Goal: Transaction & Acquisition: Purchase product/service

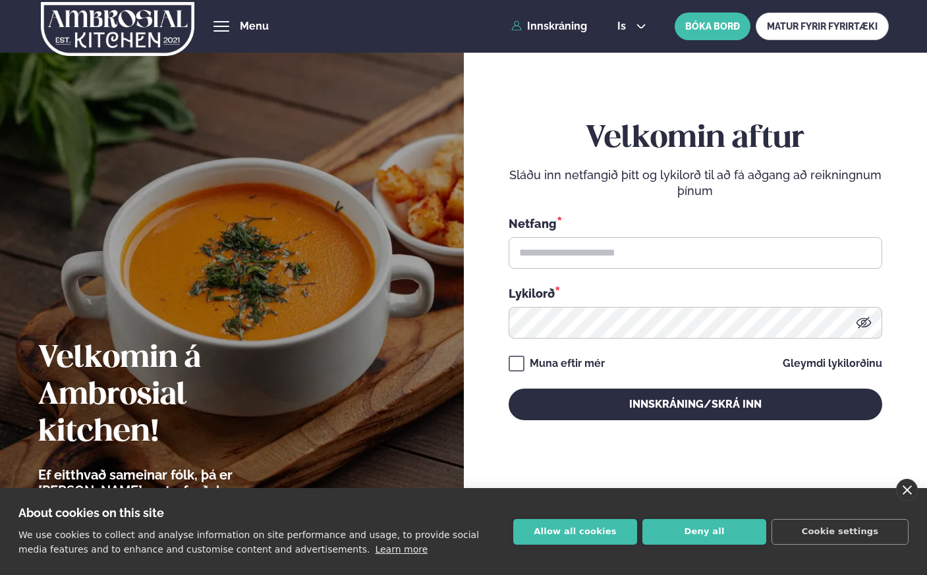
click at [898, 483] on link "close" at bounding box center [907, 490] width 22 height 22
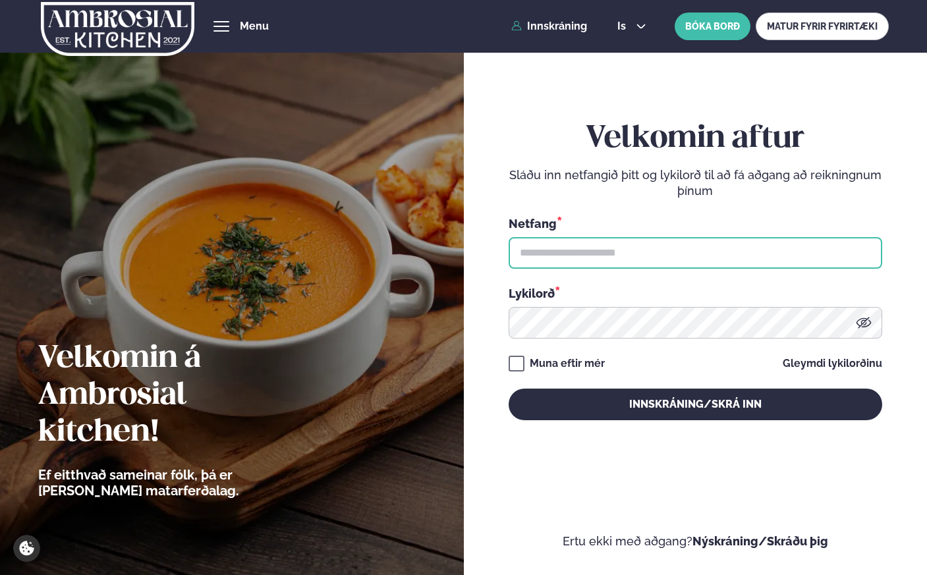
click at [651, 242] on input "text" at bounding box center [694, 253] width 373 height 32
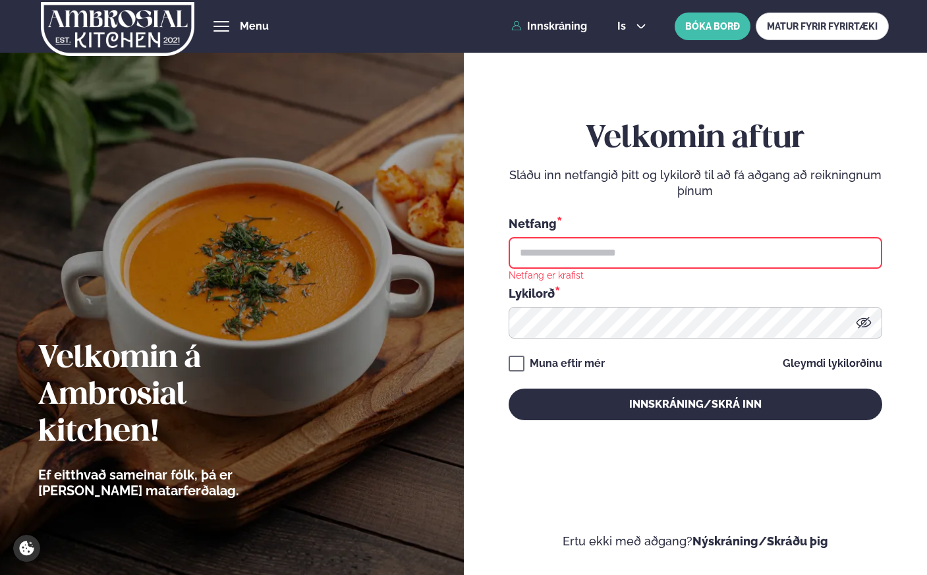
type input "**********"
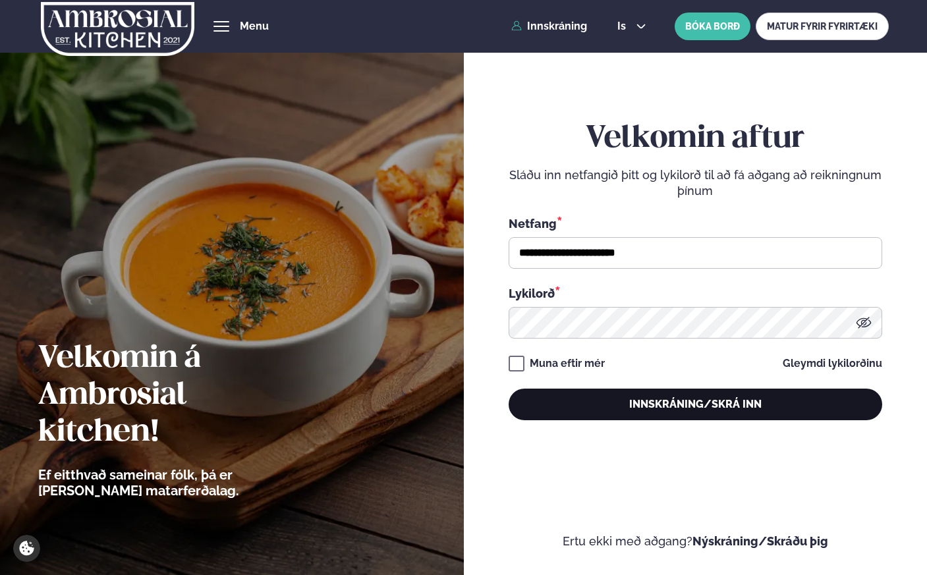
click at [655, 408] on button "Innskráning/Skrá inn" at bounding box center [694, 405] width 373 height 32
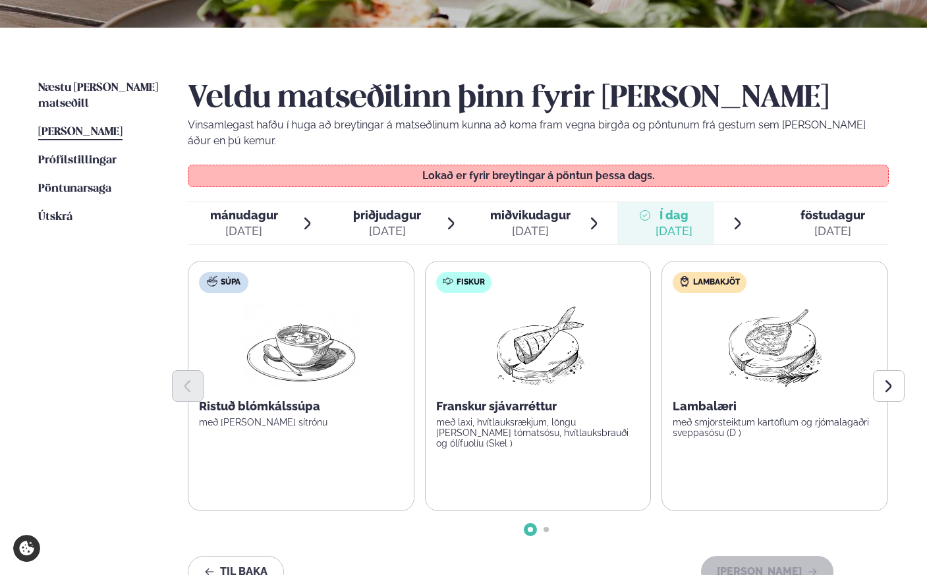
scroll to position [275, 0]
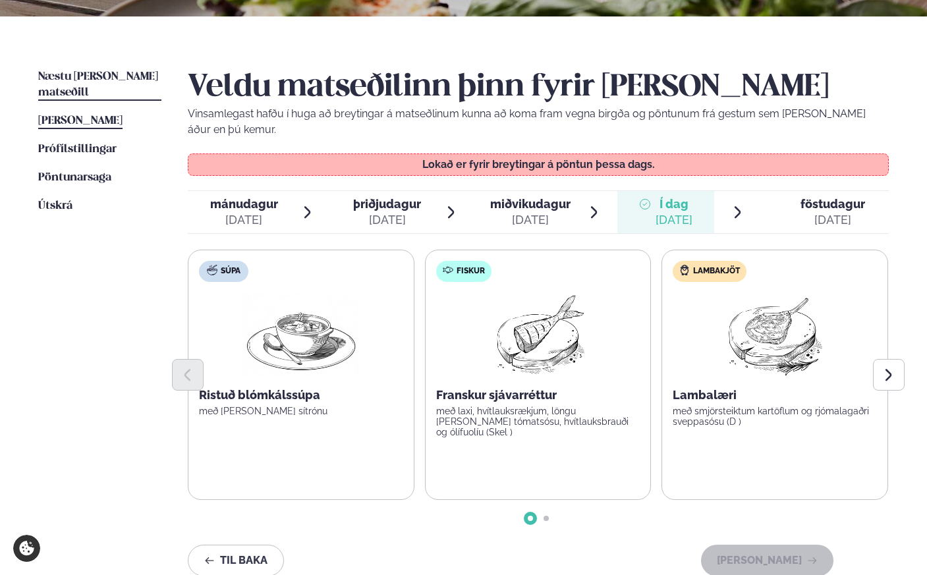
click at [77, 78] on span "Næstu [PERSON_NAME] matseðill" at bounding box center [98, 84] width 120 height 27
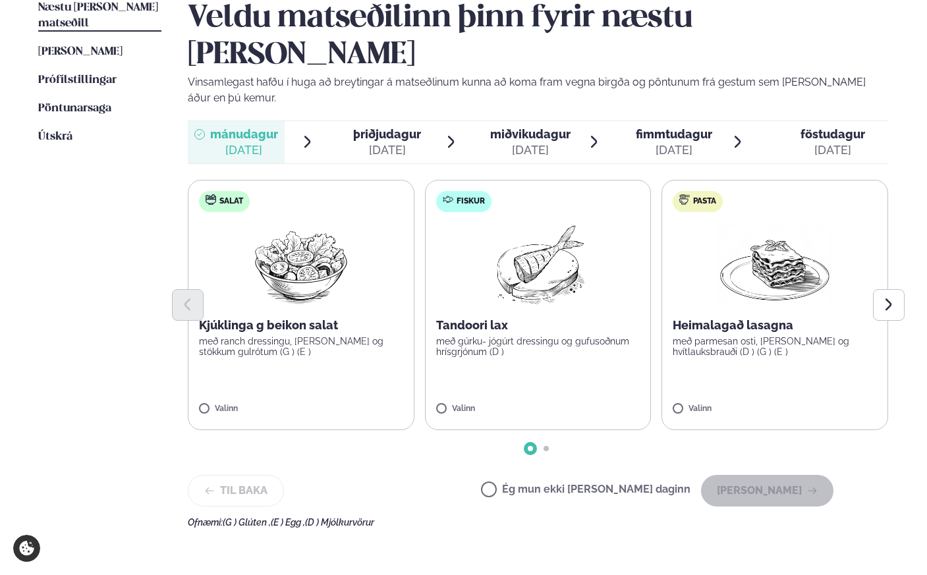
scroll to position [354, 0]
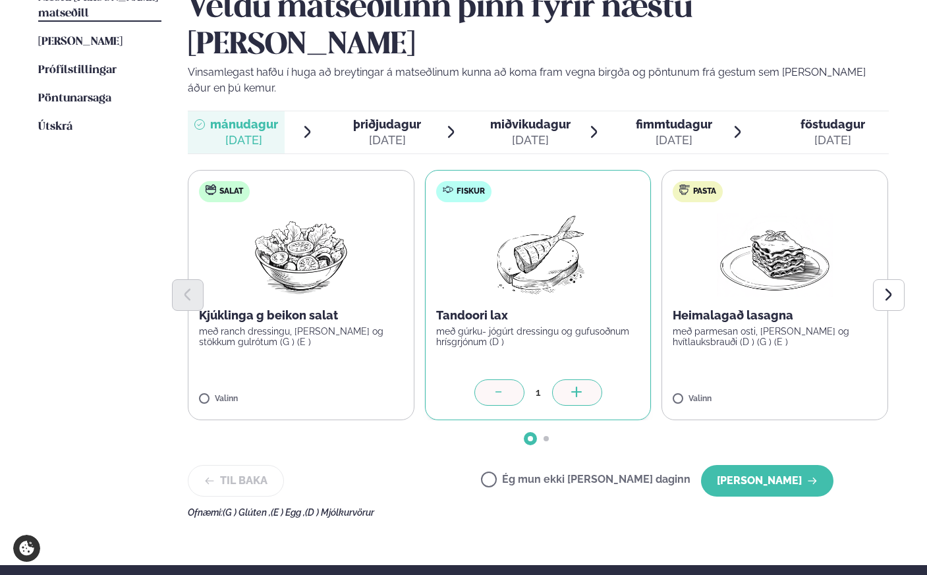
click at [385, 117] on span "þriðjudagur" at bounding box center [387, 124] width 68 height 14
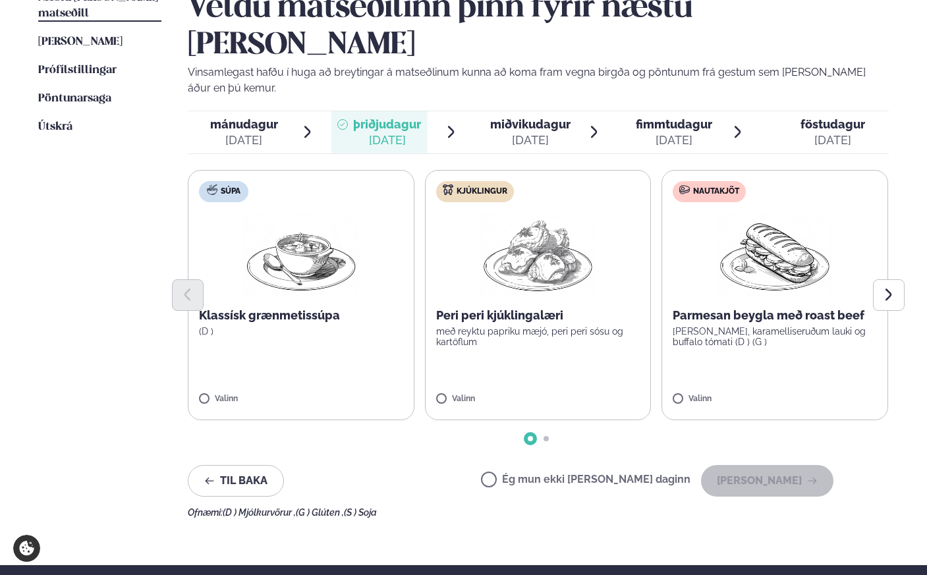
click at [604, 217] on label "Kjúklingur Peri peri kjúklingalæri með reyktu papriku mæjó, peri peri sósu og k…" at bounding box center [538, 295] width 227 height 250
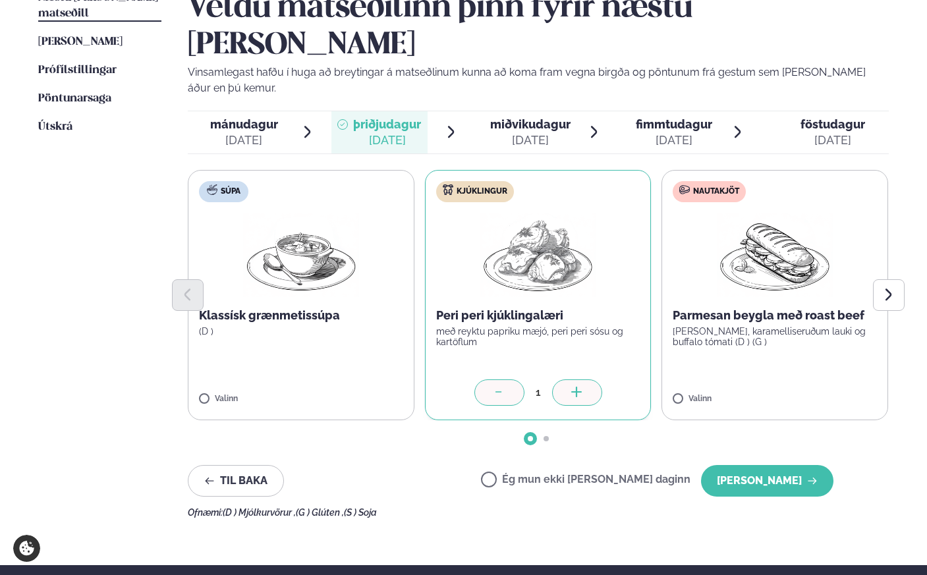
click at [501, 132] on div "[DATE]" at bounding box center [530, 140] width 80 height 16
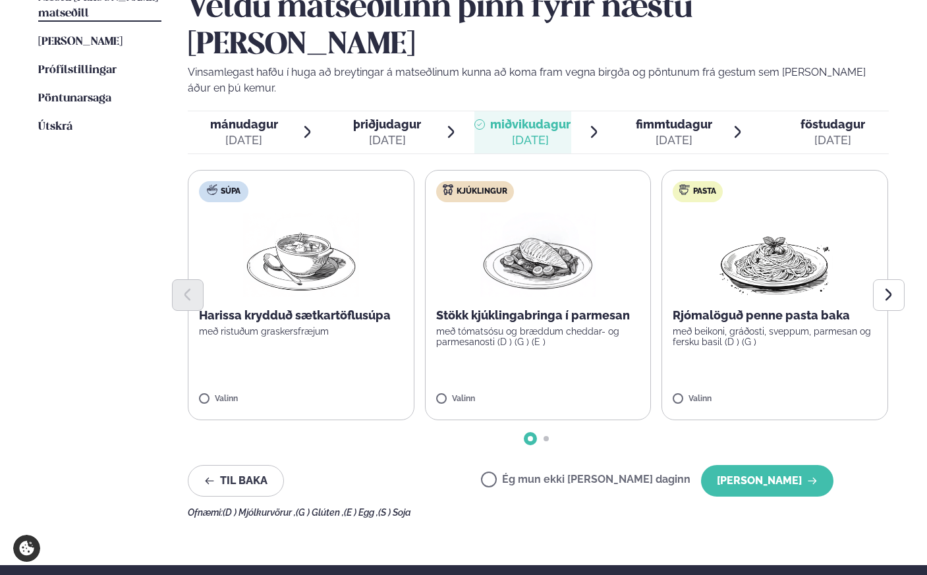
click at [648, 132] on div "[DATE]" at bounding box center [673, 140] width 76 height 16
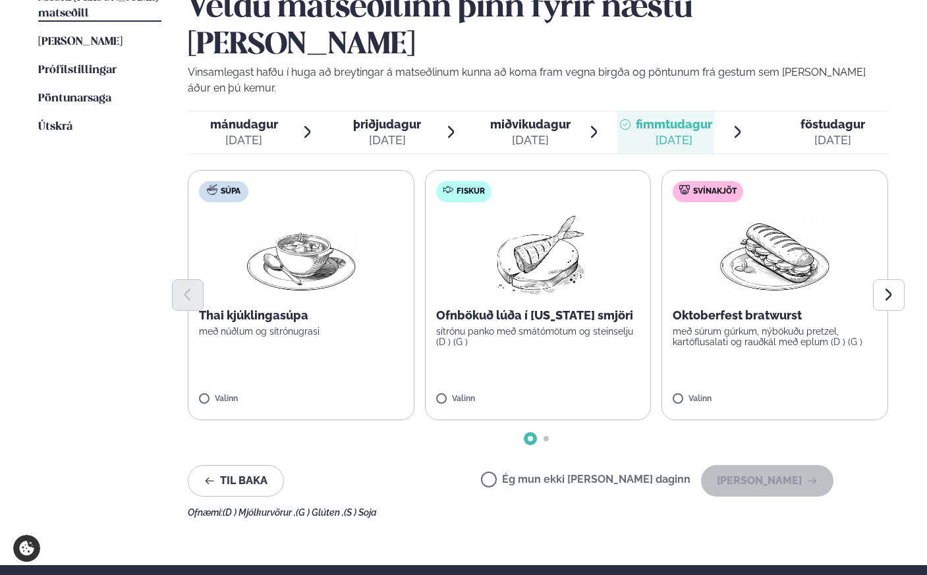
click at [346, 213] on img at bounding box center [301, 255] width 116 height 84
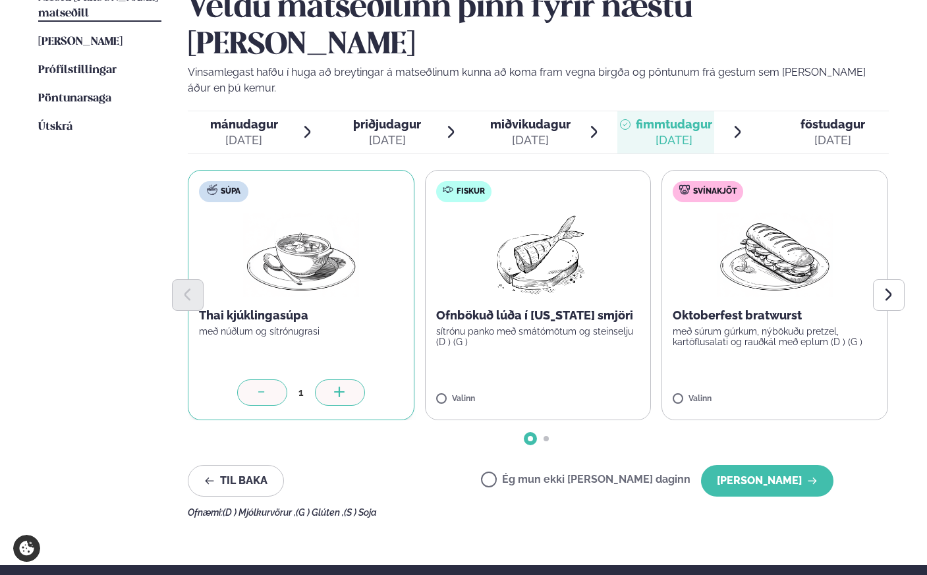
click at [585, 235] on img at bounding box center [537, 255] width 117 height 84
click at [265, 379] on div at bounding box center [262, 392] width 50 height 26
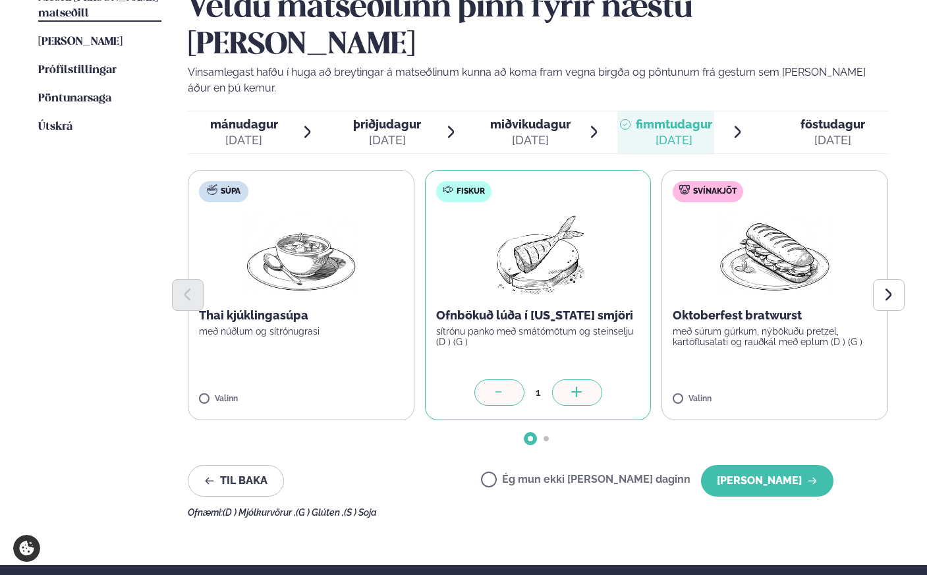
click at [828, 117] on span "föstudagur" at bounding box center [832, 124] width 65 height 14
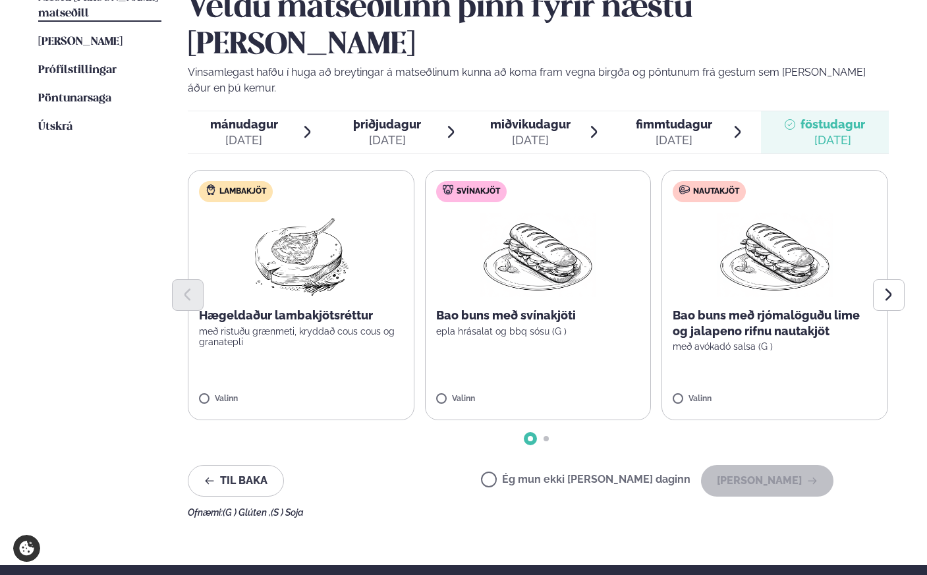
click at [782, 308] on p "Bao buns með rjómalöguðu lime og jalapeno rifnu nautakjöt" at bounding box center [774, 324] width 204 height 32
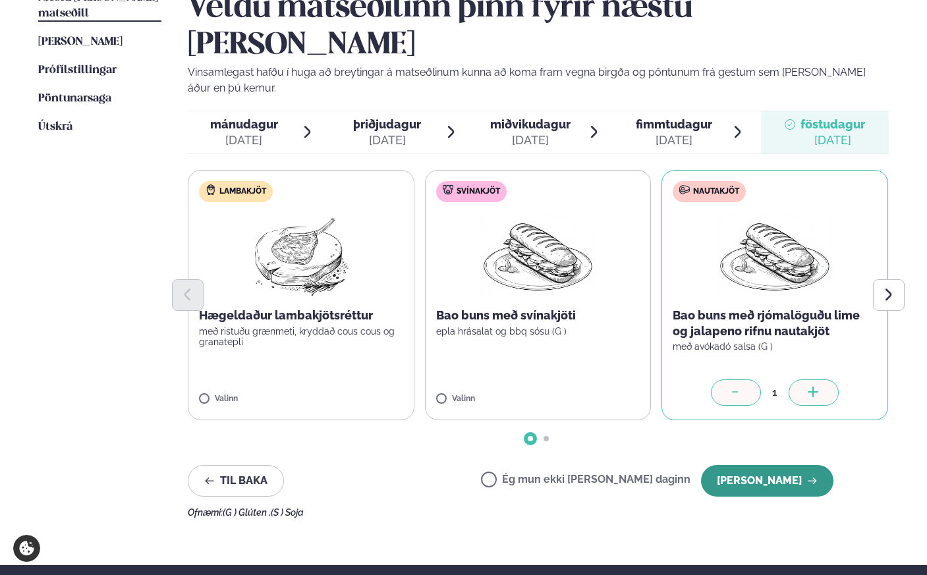
click at [769, 465] on button "[PERSON_NAME]" at bounding box center [767, 481] width 132 height 32
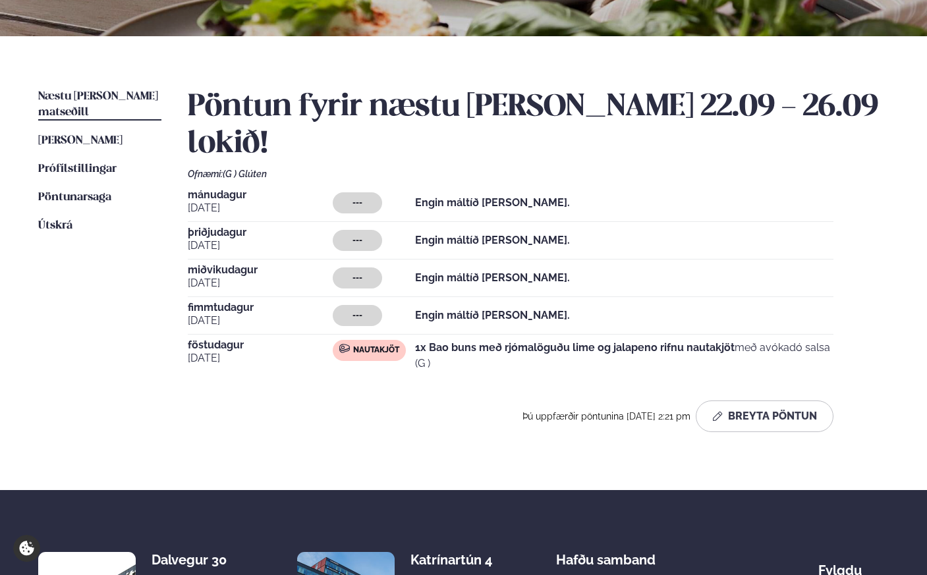
scroll to position [243, 0]
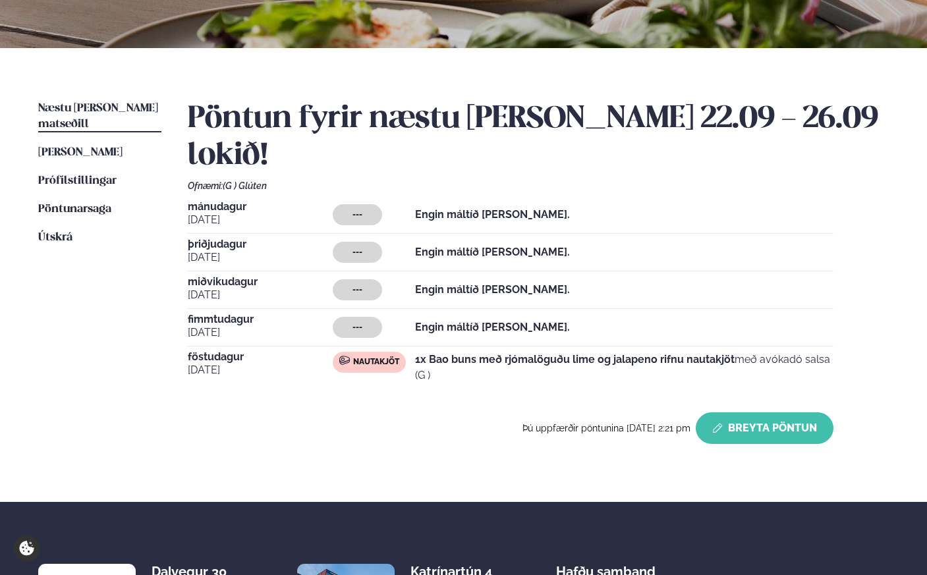
click at [754, 412] on button "Breyta Pöntun" at bounding box center [764, 428] width 138 height 32
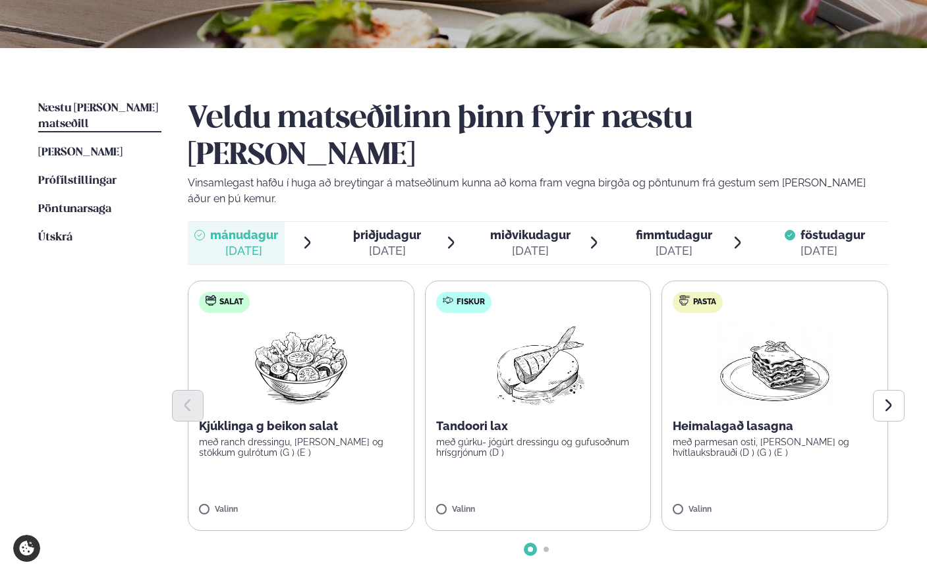
click at [231, 227] on div "mánudagur mán." at bounding box center [244, 235] width 68 height 16
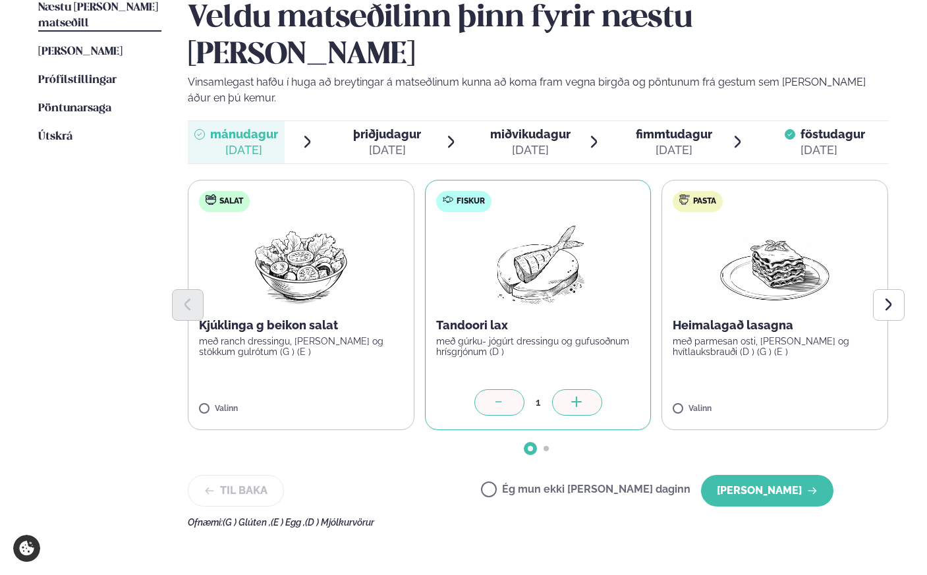
scroll to position [346, 0]
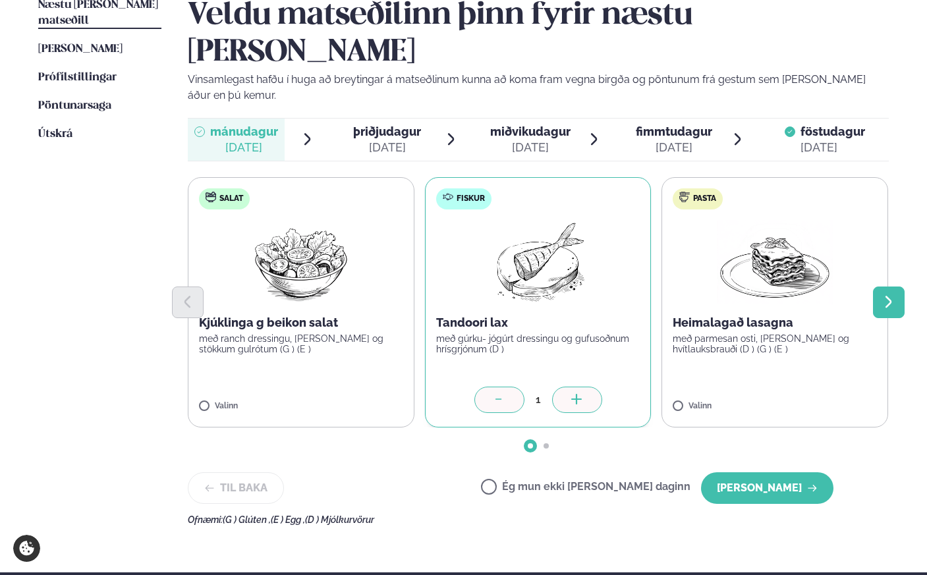
click at [891, 294] on icon "Next slide" at bounding box center [888, 302] width 16 height 16
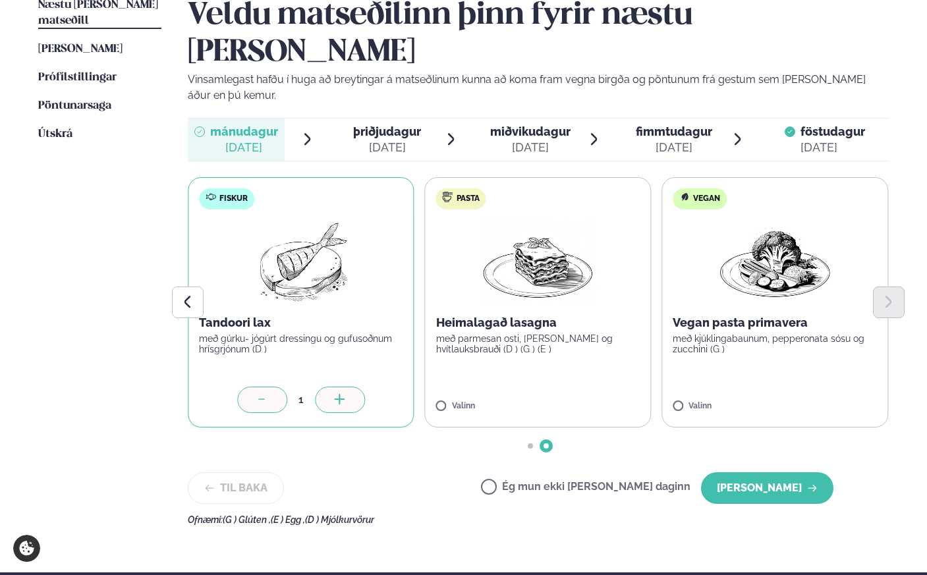
click at [393, 140] on div "[DATE]" at bounding box center [387, 148] width 68 height 16
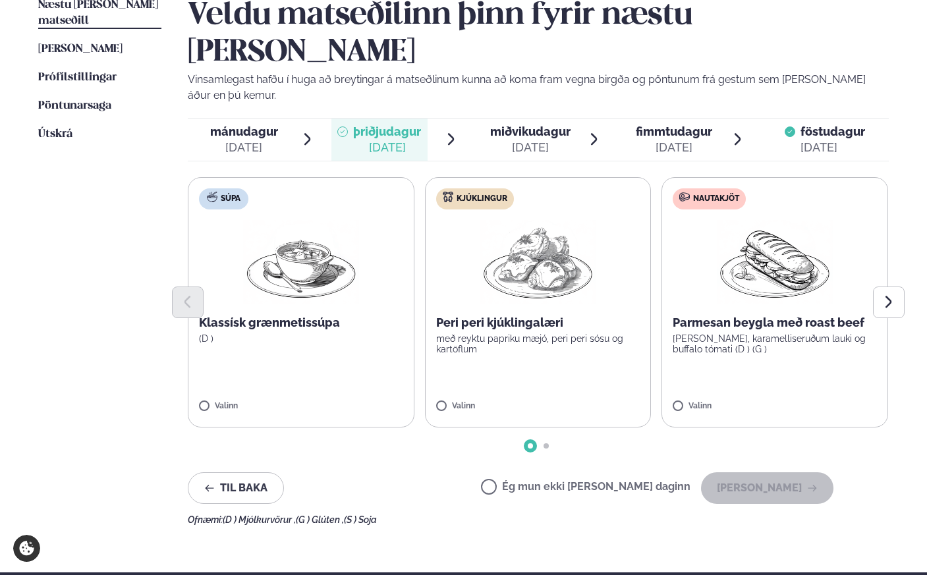
click at [228, 140] on div "[DATE]" at bounding box center [244, 148] width 68 height 16
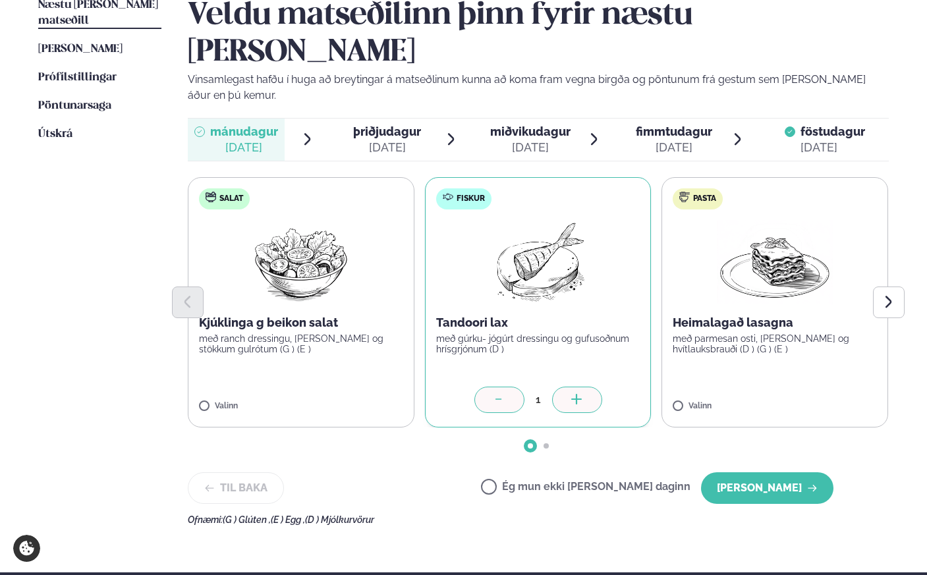
click at [387, 124] on span "þriðjudagur" at bounding box center [387, 131] width 68 height 14
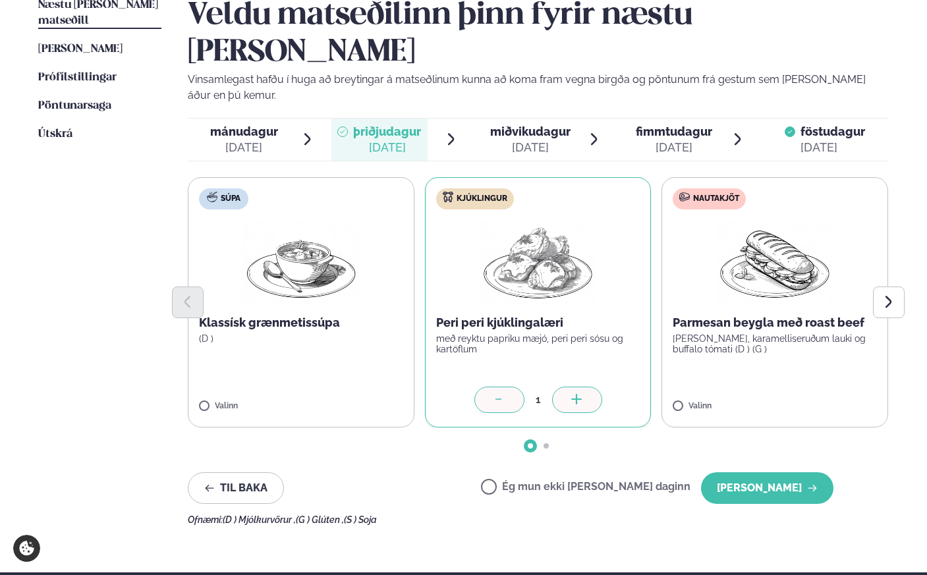
click at [232, 124] on span "mánudagur" at bounding box center [244, 131] width 68 height 14
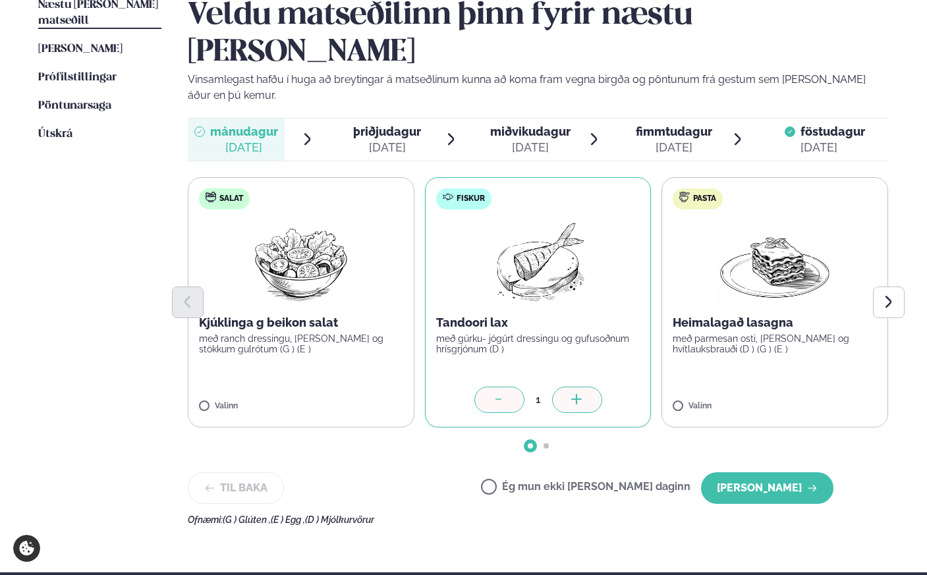
click at [369, 124] on span "þriðjudagur" at bounding box center [387, 131] width 68 height 14
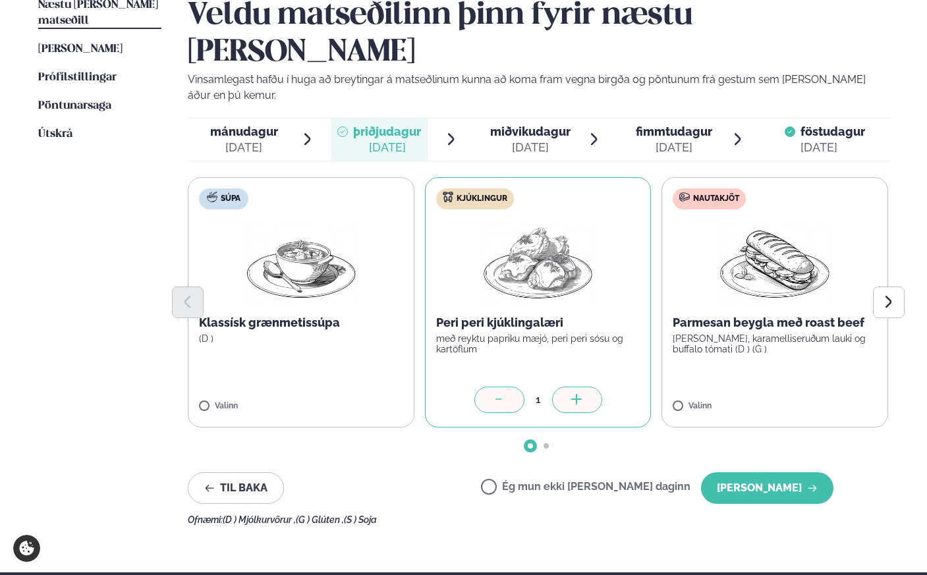
click at [503, 124] on span "miðvikudagur" at bounding box center [530, 131] width 80 height 14
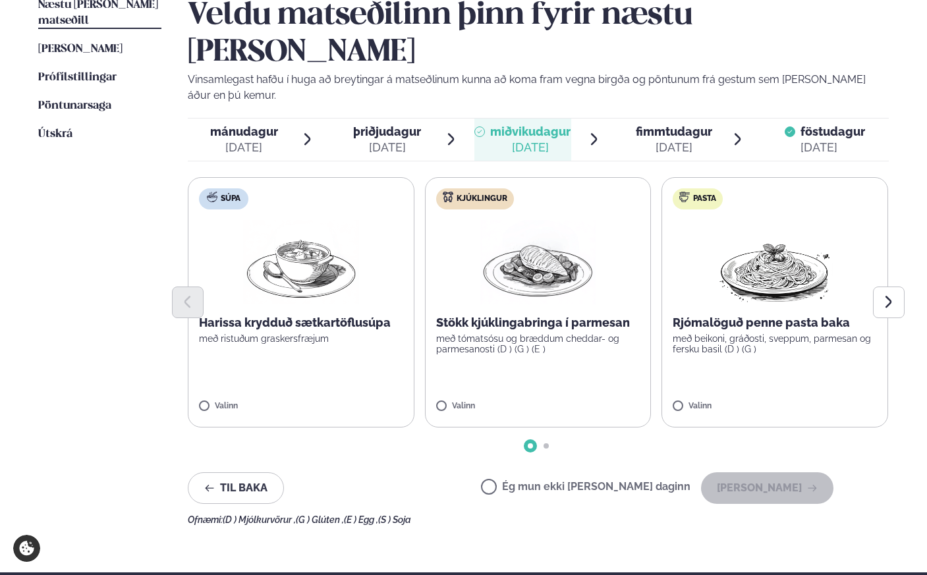
click at [535, 481] on label "Ég mun ekki [PERSON_NAME] daginn" at bounding box center [585, 488] width 209 height 14
click at [389, 140] on div "[DATE]" at bounding box center [387, 148] width 68 height 16
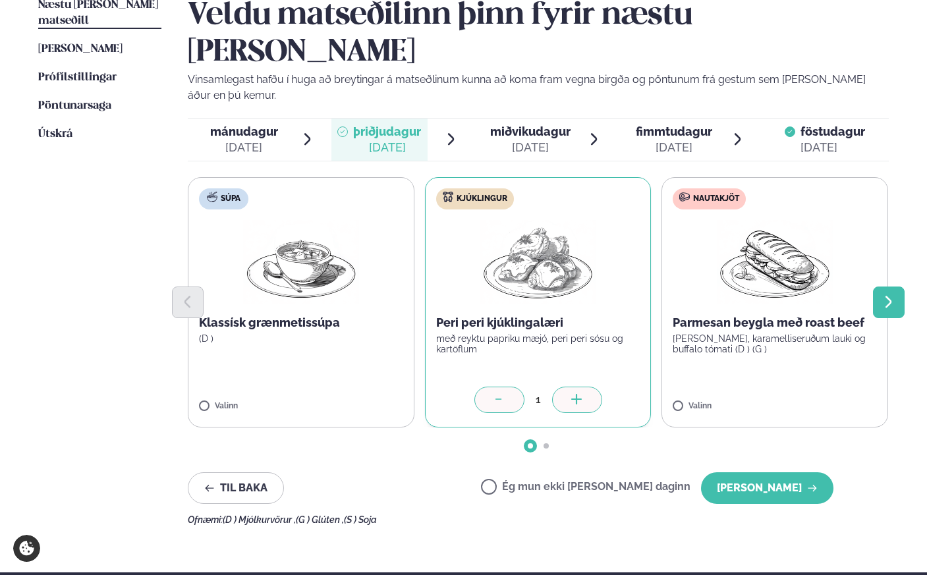
click at [896, 286] on button "Next slide" at bounding box center [889, 302] width 32 height 32
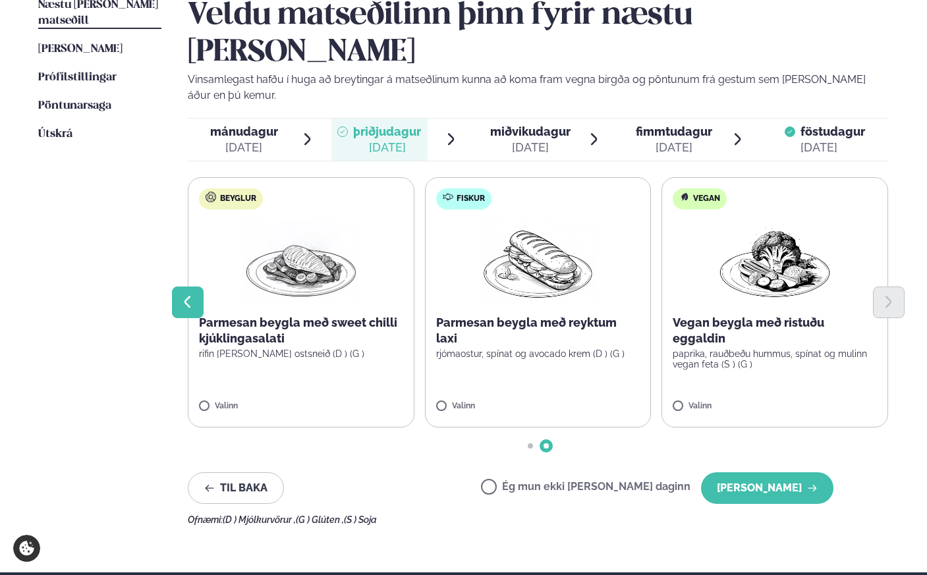
click at [179, 286] on button "Previous slide" at bounding box center [188, 302] width 32 height 32
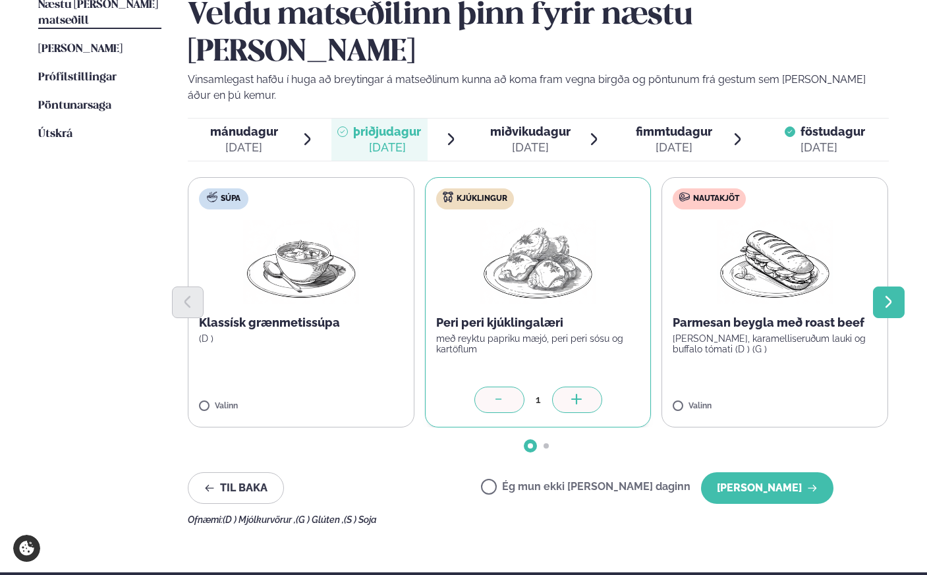
click at [892, 294] on icon "Next slide" at bounding box center [888, 302] width 16 height 16
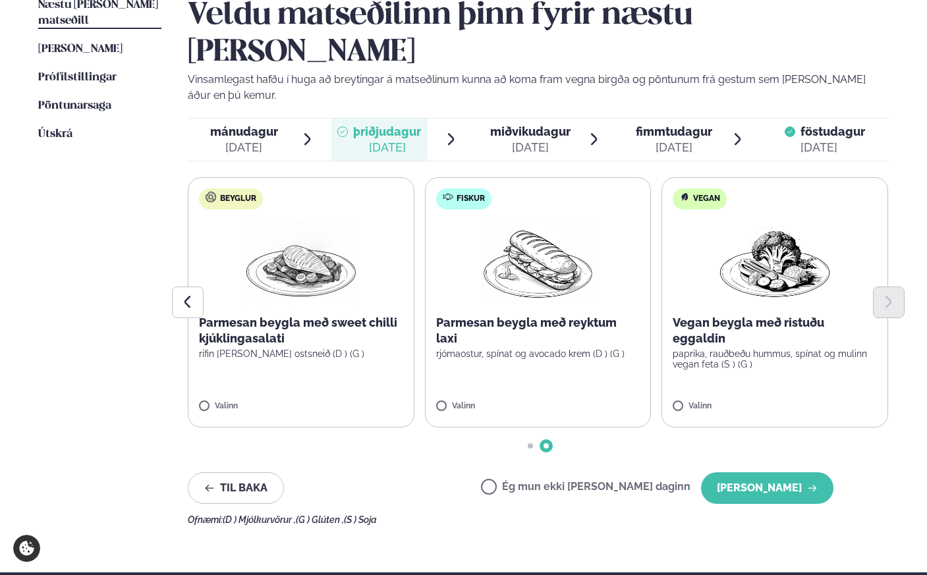
click at [536, 124] on span "miðvikudagur" at bounding box center [530, 131] width 80 height 14
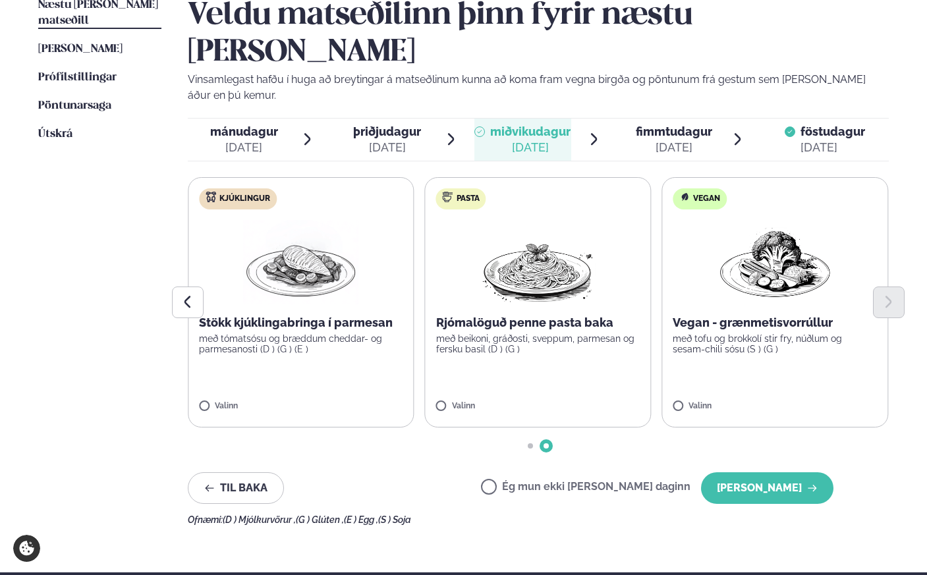
click at [644, 118] on div "mánudagur mán. [DATE] þriðjudagur þri. [DATE] miðvikudagur mið. [DATE] fimmtuda…" at bounding box center [538, 139] width 701 height 43
click at [653, 140] on div "[DATE]" at bounding box center [673, 148] width 76 height 16
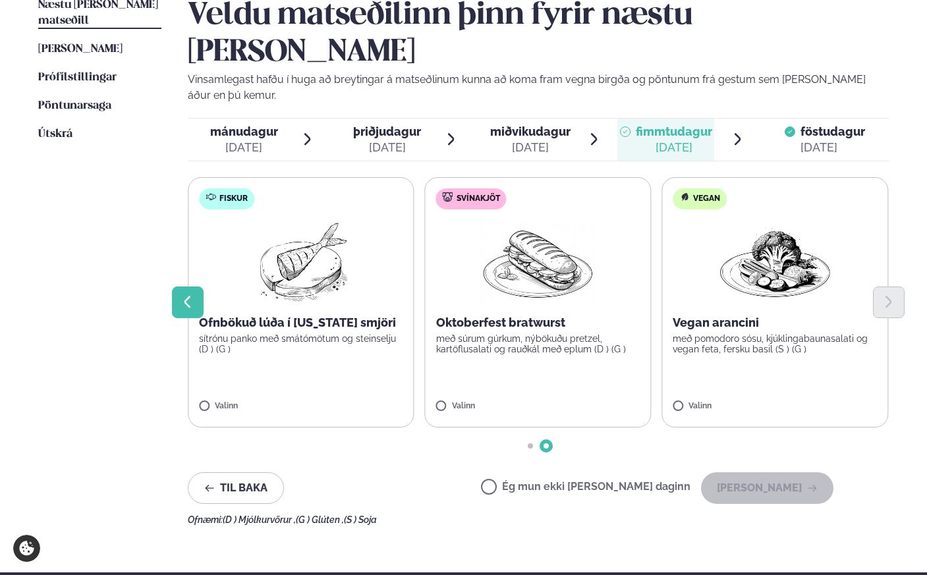
click at [186, 294] on icon "Previous slide" at bounding box center [188, 302] width 16 height 16
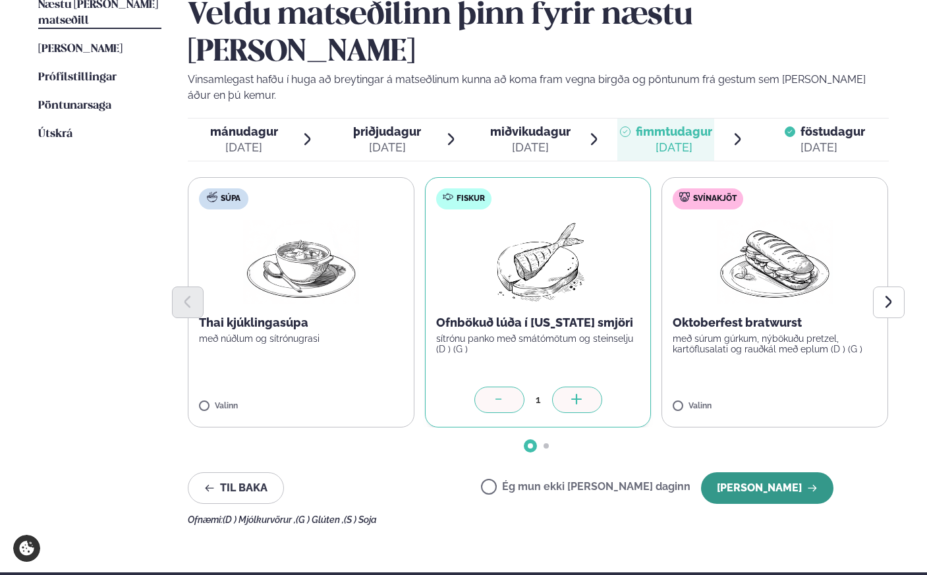
click at [779, 472] on button "[PERSON_NAME]" at bounding box center [767, 488] width 132 height 32
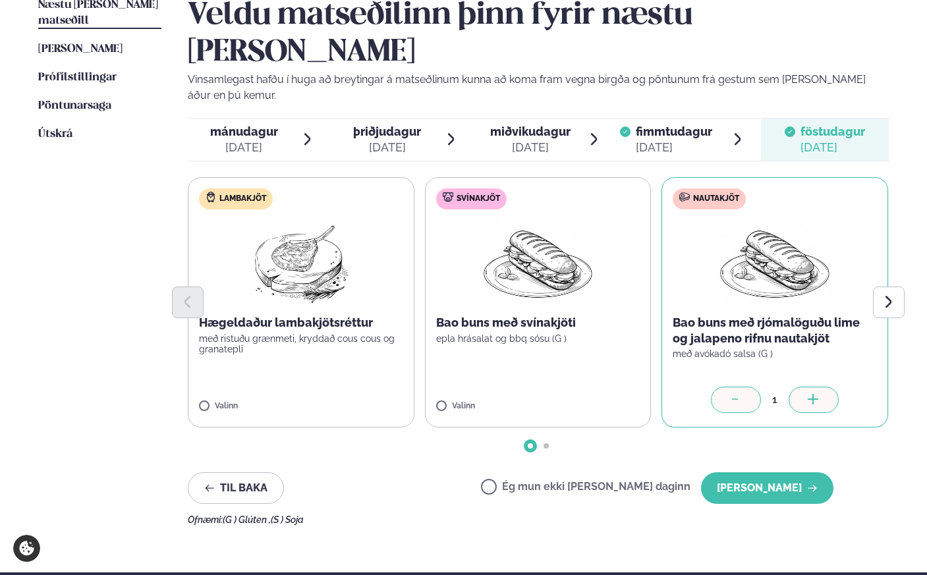
click at [234, 124] on span "mánudagur" at bounding box center [244, 131] width 68 height 14
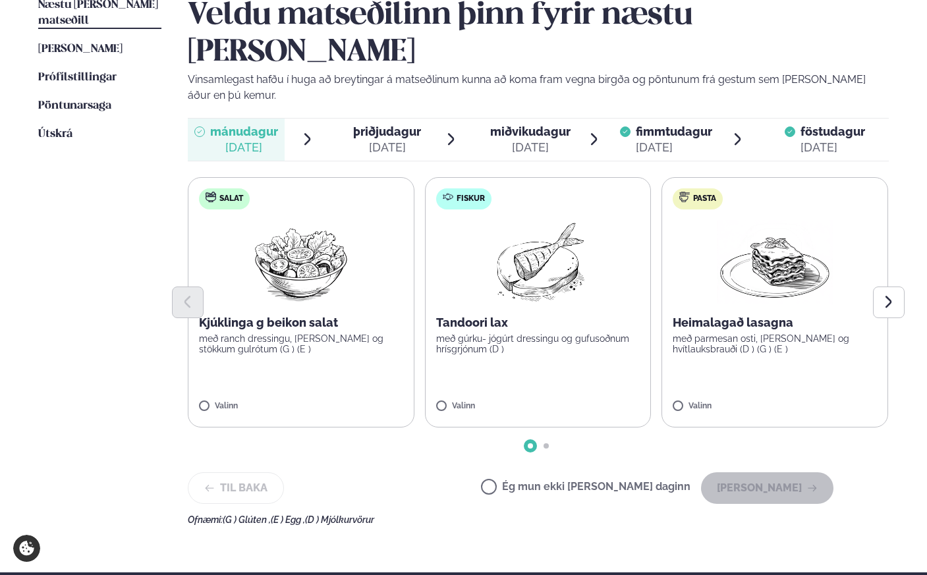
click at [431, 367] on label "Fiskur Tandoori lax með gúrku- jógúrt dressingu og gufusoðnum hrísgrjónum (D ) …" at bounding box center [538, 302] width 227 height 250
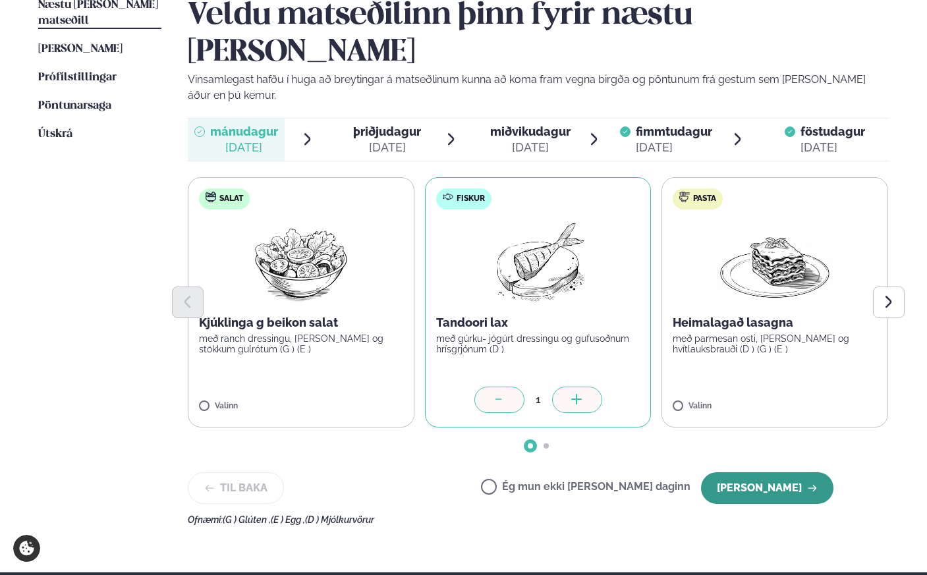
click at [757, 472] on button "[PERSON_NAME]" at bounding box center [767, 488] width 132 height 32
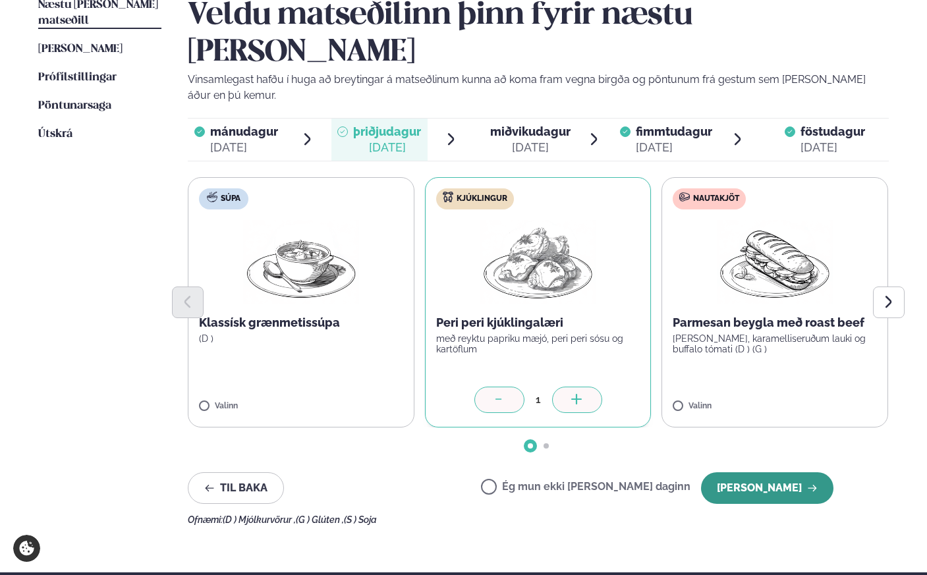
click at [749, 472] on button "[PERSON_NAME]" at bounding box center [767, 488] width 132 height 32
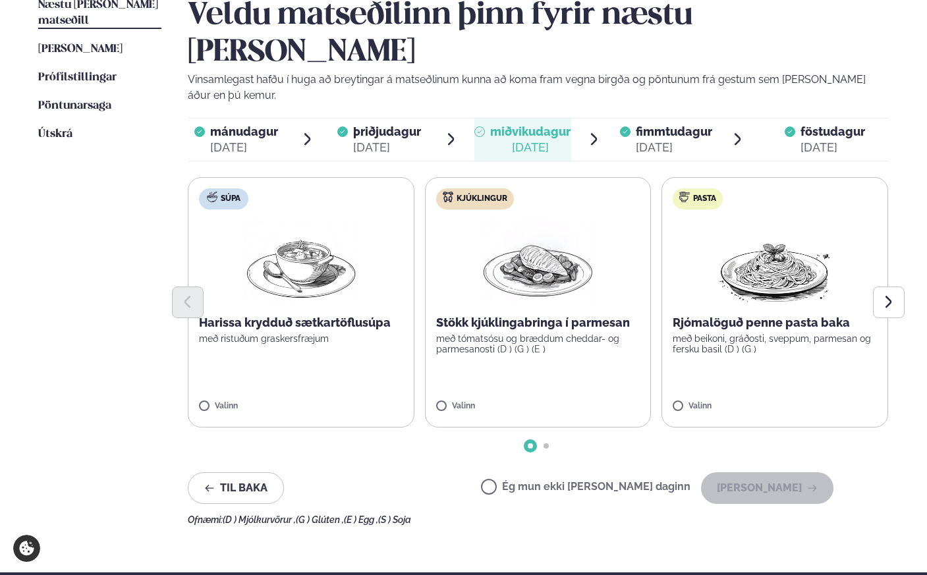
click at [532, 472] on div "Ég mun ekki [PERSON_NAME] daginn [PERSON_NAME]" at bounding box center [657, 488] width 352 height 32
click at [761, 472] on button "[PERSON_NAME]" at bounding box center [767, 488] width 132 height 32
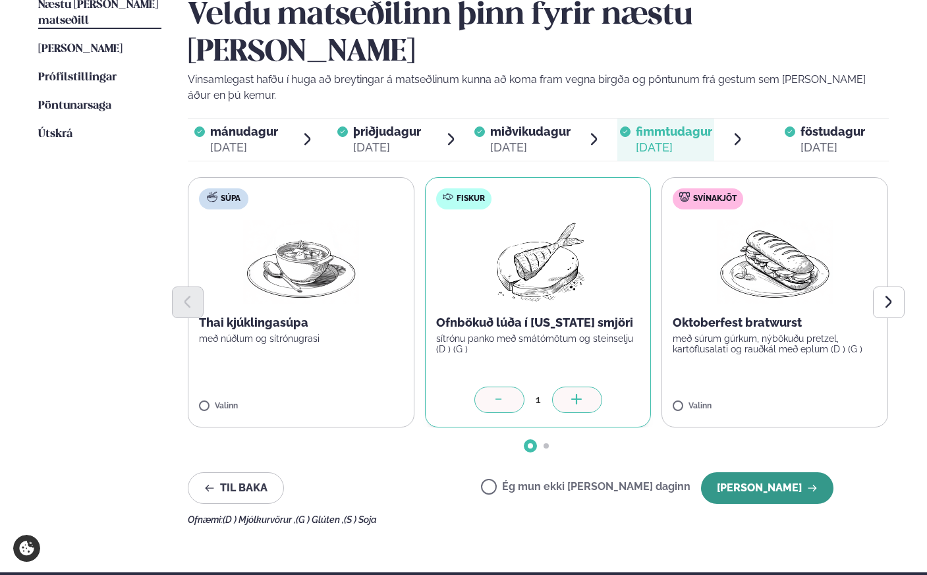
click at [770, 472] on button "[PERSON_NAME]" at bounding box center [767, 488] width 132 height 32
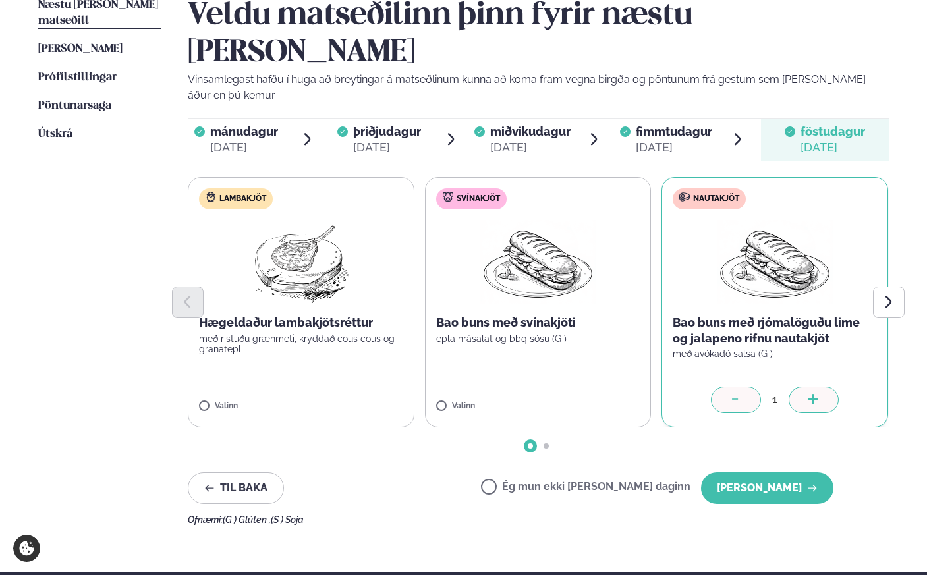
click at [770, 472] on button "[PERSON_NAME]" at bounding box center [767, 488] width 132 height 32
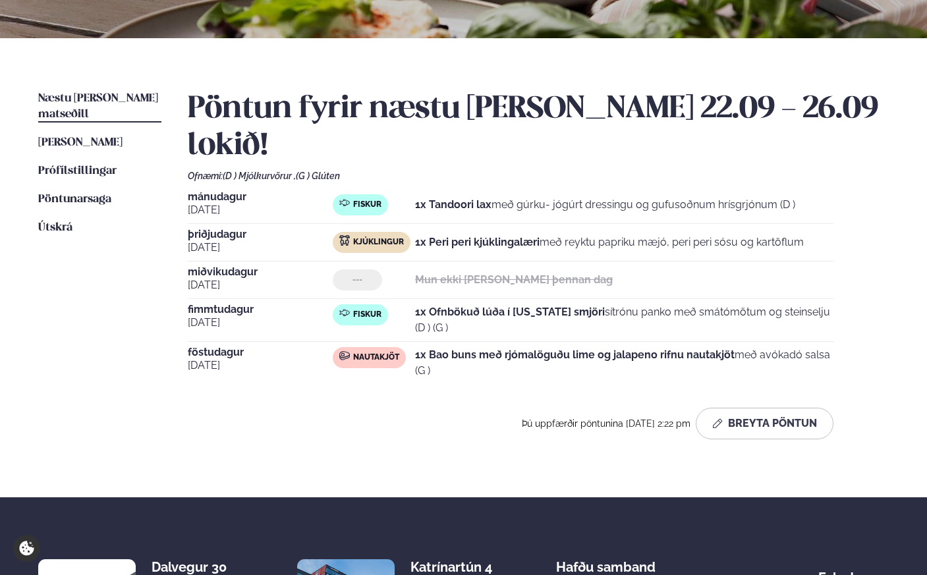
scroll to position [245, 0]
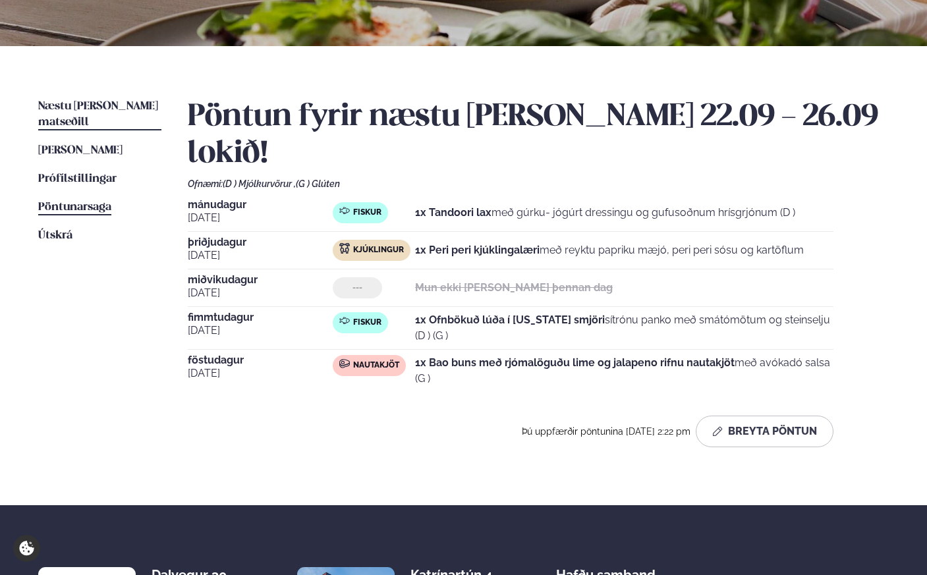
click at [57, 200] on link "Pöntunarsaga Saga" at bounding box center [74, 208] width 73 height 16
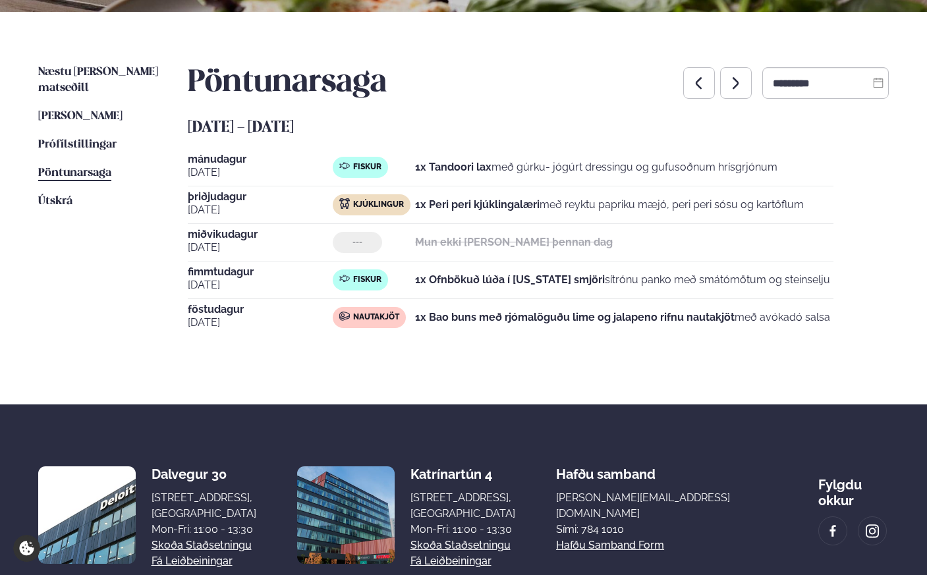
scroll to position [274, 0]
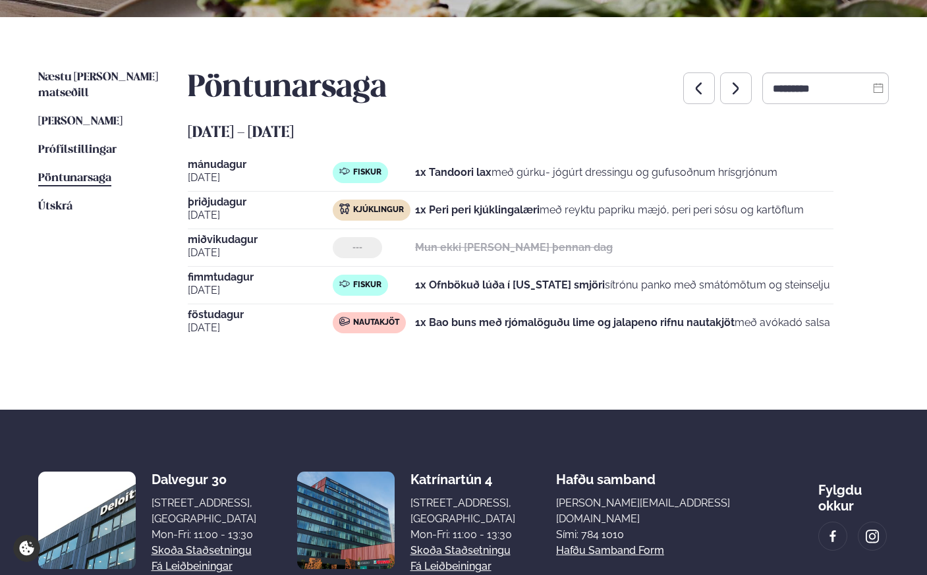
click at [614, 82] on div "Pöntunarsaga *********" at bounding box center [538, 88] width 701 height 37
click at [124, 79] on span "Næstu [PERSON_NAME] matseðill" at bounding box center [98, 85] width 120 height 27
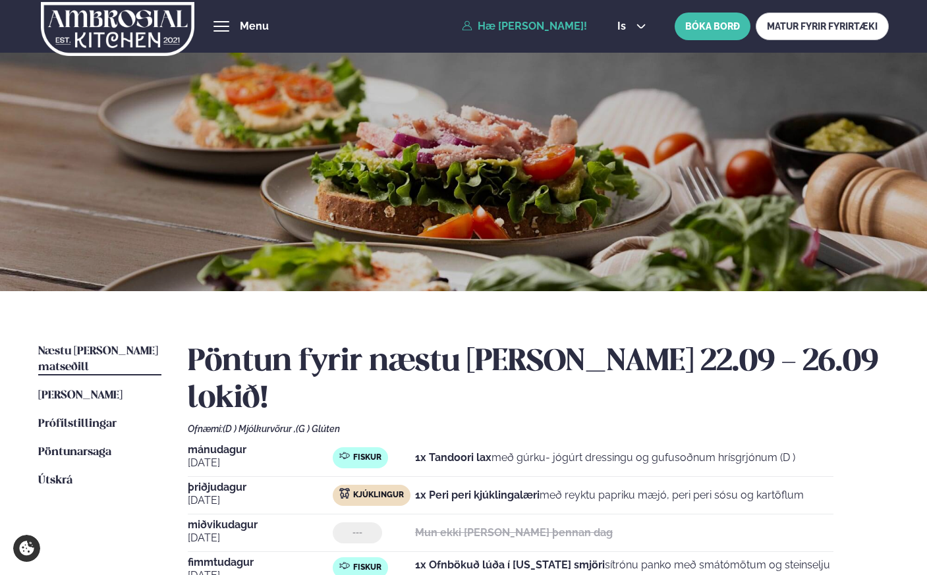
click at [583, 31] on link "Hæ [PERSON_NAME]!" at bounding box center [524, 26] width 125 height 12
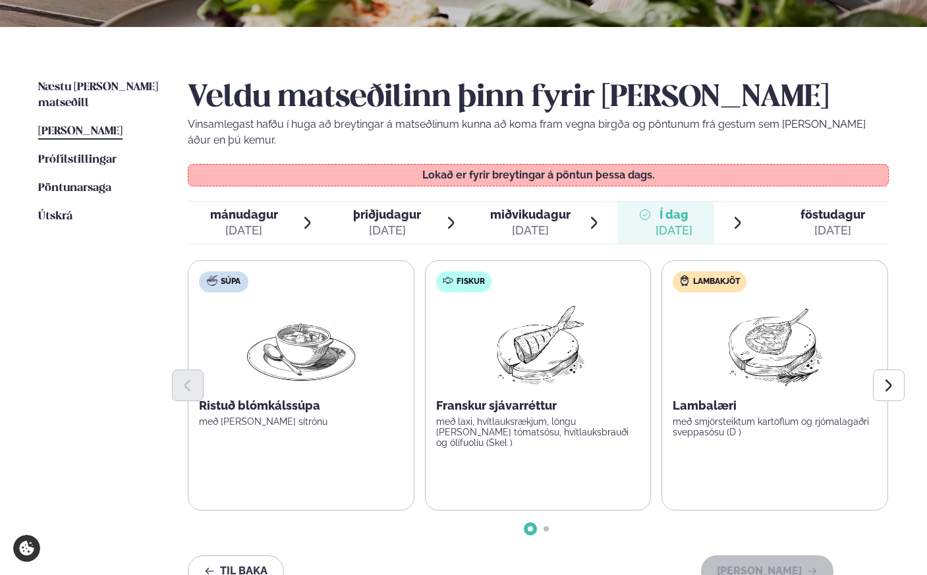
scroll to position [269, 0]
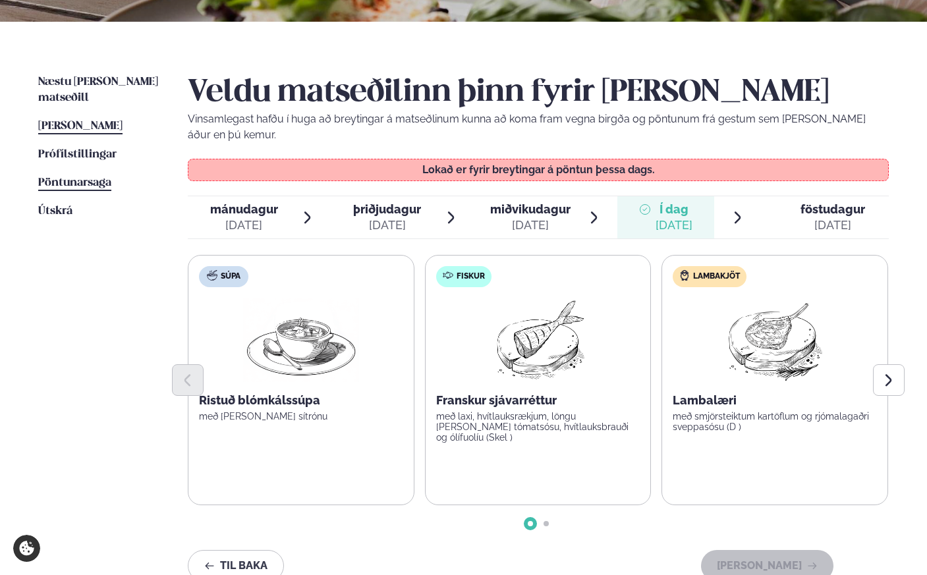
click at [84, 177] on span "Pöntunarsaga" at bounding box center [74, 182] width 73 height 11
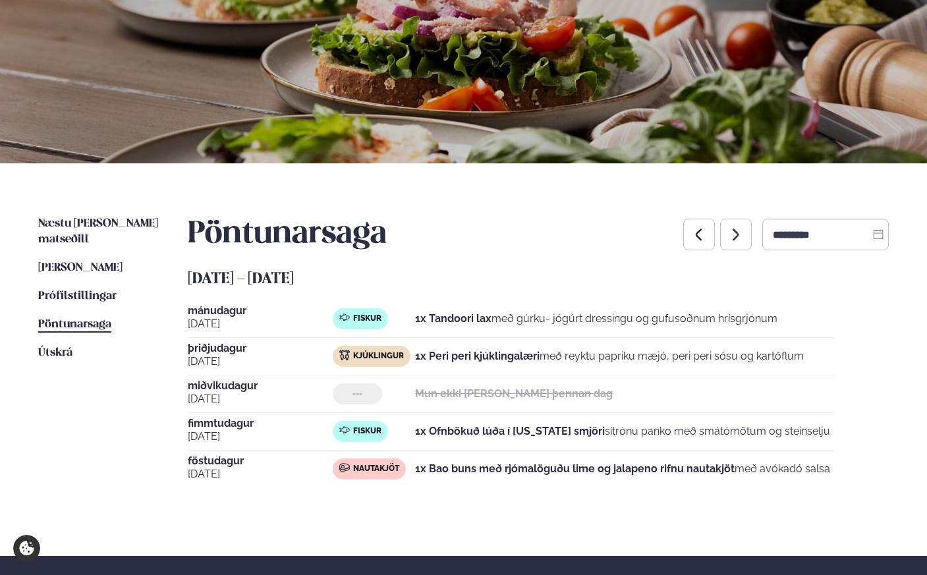
scroll to position [128, 0]
